Goal: Understand process/instructions: Understand process/instructions

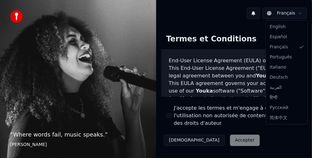
click at [296, 12] on html "“ Where words fail, music speaks. ” Hans Christian Andersen Français Termes et …" at bounding box center [156, 79] width 312 height 158
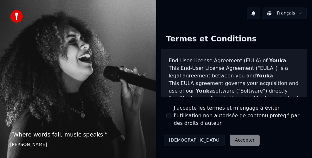
click at [296, 12] on html "“ Where words fail, music speaks. ” Hans Christian Andersen Français Termes et …" at bounding box center [156, 79] width 312 height 158
click at [176, 135] on button "[DEMOGRAPHIC_DATA]" at bounding box center [194, 140] width 61 height 11
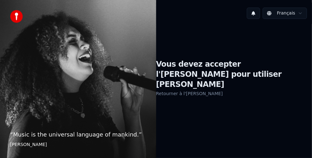
click at [188, 89] on link "Retourner à l'[PERSON_NAME]" at bounding box center [189, 94] width 67 height 10
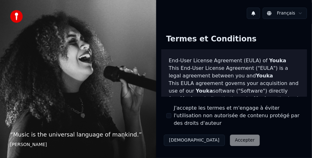
click at [206, 133] on div "Décliner Accepter" at bounding box center [211, 141] width 101 height 16
click at [210, 136] on div "Décliner Accepter" at bounding box center [211, 141] width 101 height 16
click at [208, 133] on div "Décliner Accepter" at bounding box center [211, 141] width 101 height 16
click at [249, 132] on div "Termes et Conditions End-User License Agreement (EULA) of Youka This End-User L…" at bounding box center [234, 89] width 146 height 120
click at [213, 133] on div "Décliner Accepter" at bounding box center [211, 141] width 101 height 16
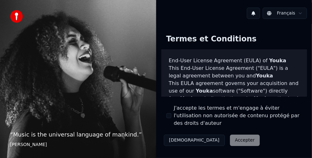
click at [109, 105] on div "“ Music is the universal language of mankind. ” Henry Wadsworth Longfellow" at bounding box center [78, 79] width 156 height 158
click at [13, 14] on img at bounding box center [16, 16] width 13 height 13
click at [210, 133] on div "Décliner Accepter" at bounding box center [211, 141] width 101 height 16
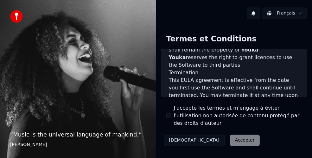
scroll to position [622, 0]
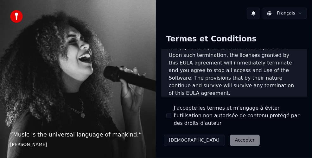
click at [206, 133] on div "Décliner Accepter" at bounding box center [211, 141] width 101 height 16
click at [207, 133] on div "Décliner Accepter" at bounding box center [211, 141] width 101 height 16
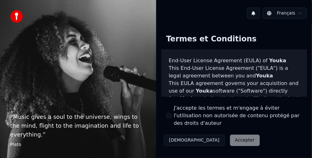
click at [207, 134] on div "Décliner Accepter" at bounding box center [211, 141] width 101 height 16
click at [175, 135] on button "[DEMOGRAPHIC_DATA]" at bounding box center [194, 140] width 61 height 11
